Goal: Task Accomplishment & Management: Manage account settings

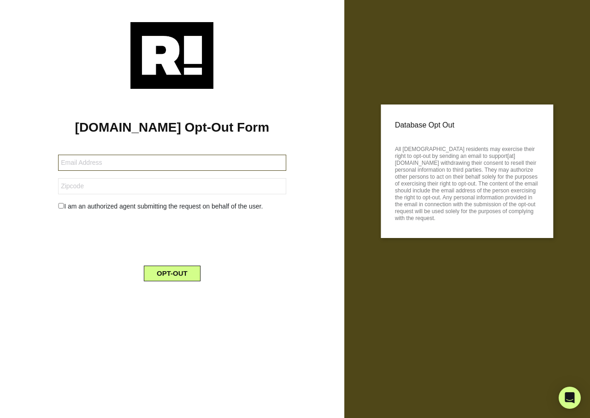
type input "[EMAIL_ADDRESS][DOMAIN_NAME]"
type input "20151"
type input "[EMAIL_ADDRESS][DOMAIN_NAME]"
type input "42715"
type input "[EMAIL_ADDRESS][DOMAIN_NAME]"
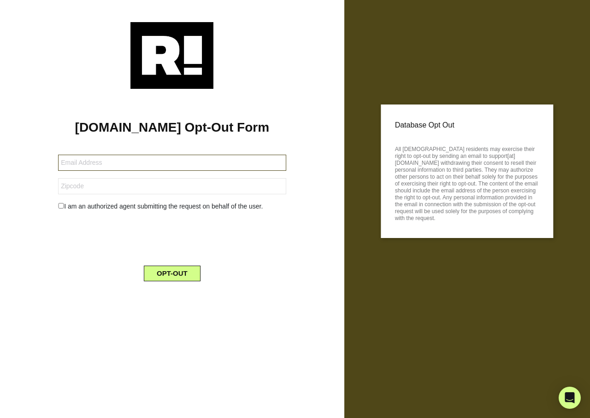
type input "94513"
type input "msdubin63@gmail.com"
type input "33484"
type input "[EMAIL_ADDRESS][DOMAIN_NAME]"
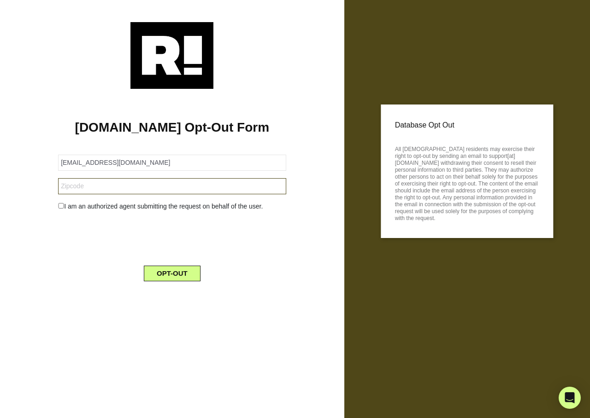
type input "10801"
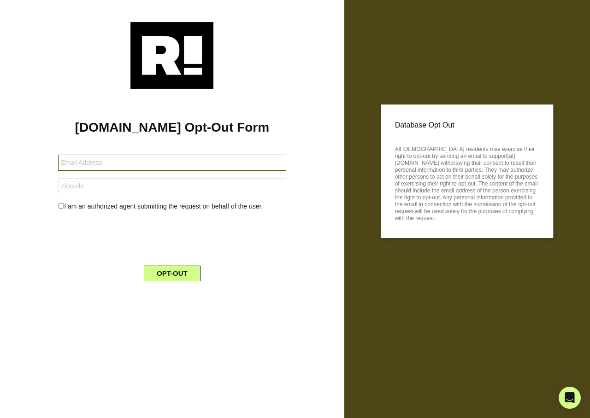
type input "clifstallings@yahoo.com"
type input "81321"
type input "d2933hyb@gmail.com"
type input "78130"
type input "[EMAIL_ADDRESS][DOMAIN_NAME]"
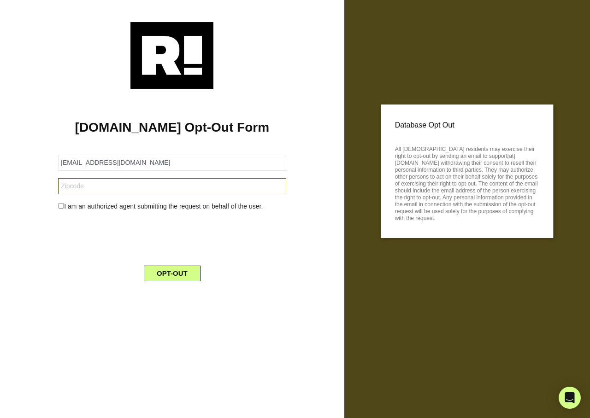
type input "43147"
